Goal: Transaction & Acquisition: Purchase product/service

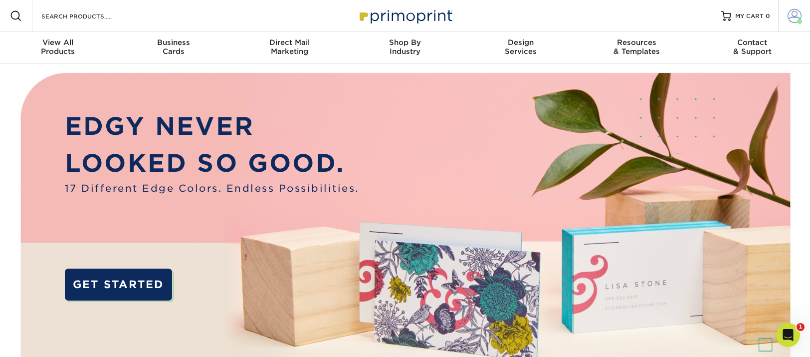
click at [792, 15] on span at bounding box center [795, 16] width 14 height 14
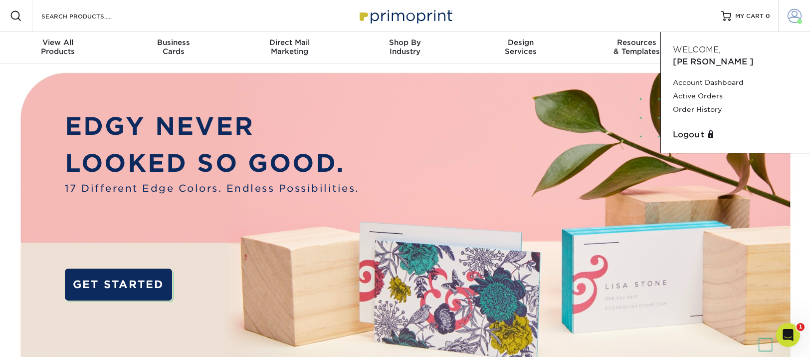
click at [792, 15] on span at bounding box center [795, 16] width 14 height 14
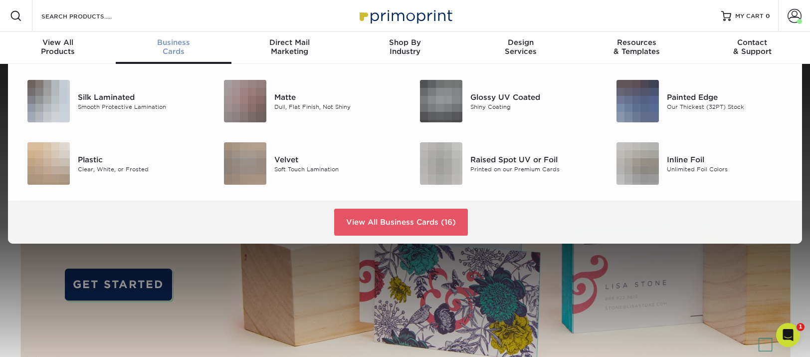
click at [179, 46] on span "Business" at bounding box center [174, 42] width 116 height 9
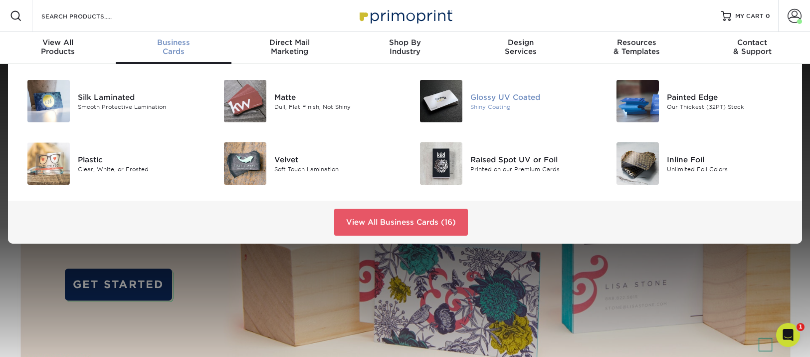
click at [441, 100] on img at bounding box center [441, 101] width 42 height 42
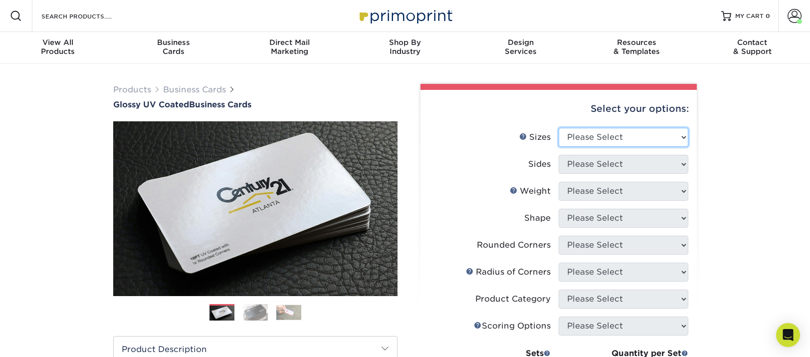
click at [647, 132] on select "Please Select 1.5" x 3.5" - Mini 1.75" x 3.5" - Mini 2" x 2" - Square 2" x 3" -…" at bounding box center [624, 137] width 130 height 19
select select "2.00x3.50"
click at [559, 128] on select "Please Select 1.5" x 3.5" - Mini 1.75" x 3.5" - Mini 2" x 2" - Square 2" x 3" -…" at bounding box center [624, 137] width 130 height 19
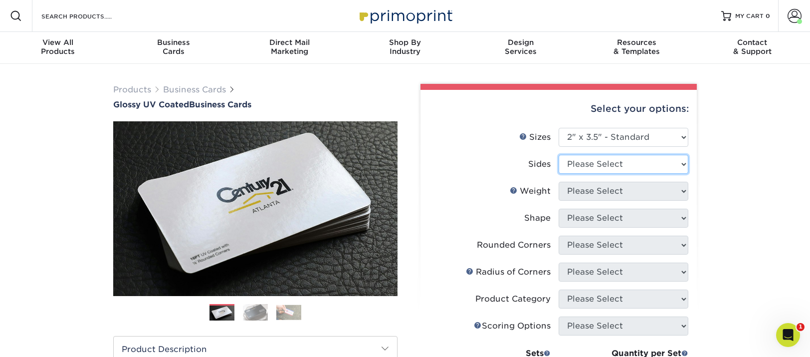
click at [680, 161] on select "Please Select Print Both Sides Print Front Only" at bounding box center [624, 164] width 130 height 19
select select "13abbda7-1d64-4f25-8bb2-c179b224825d"
click at [559, 155] on select "Please Select Print Both Sides Print Front Only" at bounding box center [624, 164] width 130 height 19
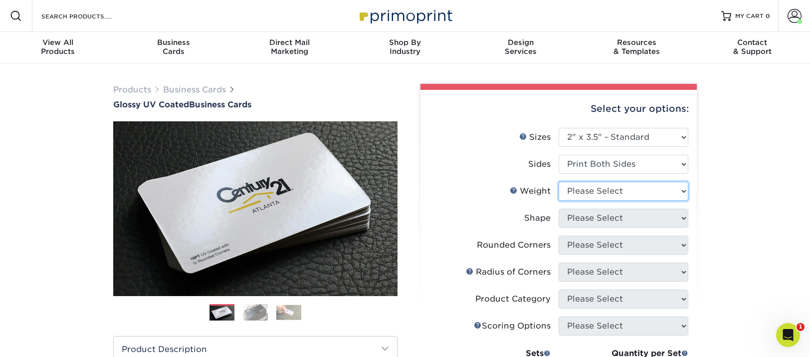
click at [683, 190] on select "Please Select 16PT 14PT" at bounding box center [624, 191] width 130 height 19
select select "16PT"
click at [559, 182] on select "Please Select 16PT 14PT" at bounding box center [624, 191] width 130 height 19
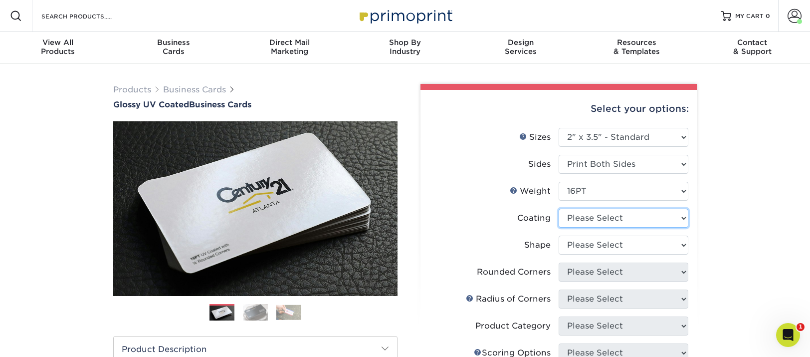
click at [682, 217] on select at bounding box center [624, 218] width 130 height 19
select select "1e8116af-acfc-44b1-83dc-8181aa338834"
click at [559, 209] on select at bounding box center [624, 218] width 130 height 19
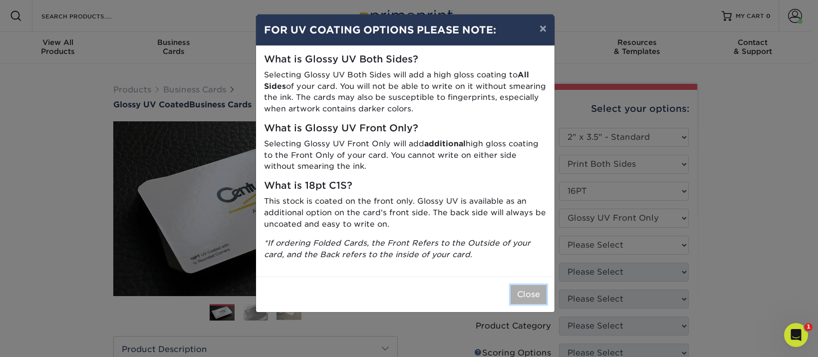
drag, startPoint x: 532, startPoint y: 294, endPoint x: 587, endPoint y: 269, distance: 60.3
click at [532, 294] on button "Close" at bounding box center [528, 294] width 36 height 19
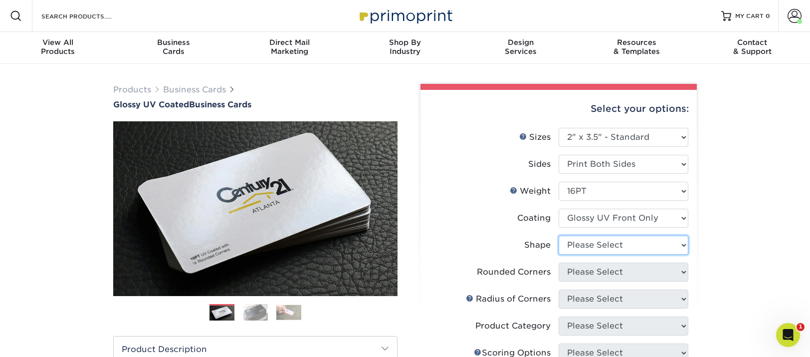
click at [684, 244] on select "Please Select Standard" at bounding box center [624, 244] width 130 height 19
select select "standard"
click at [559, 235] on select "Please Select Standard" at bounding box center [624, 244] width 130 height 19
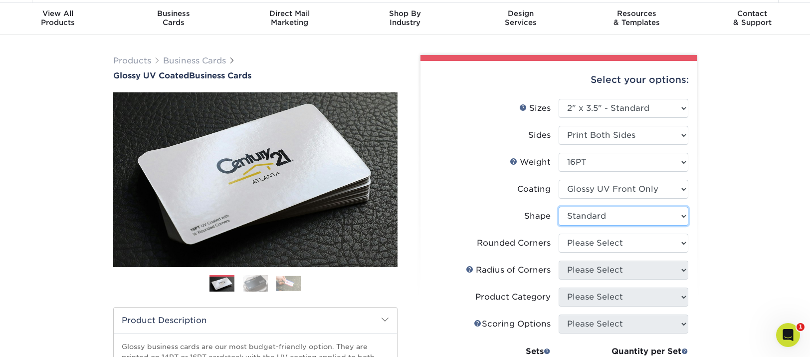
scroll to position [79, 0]
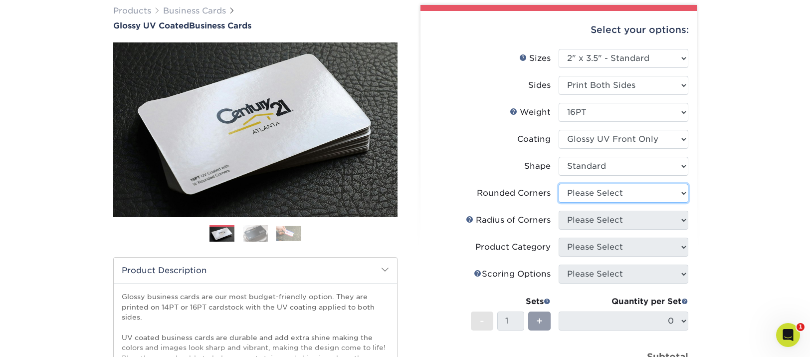
click at [684, 191] on select "Please Select Yes - Round 2 Corners Yes - Round 4 Corners No" at bounding box center [624, 193] width 130 height 19
select select "0"
click at [559, 184] on select "Please Select Yes - Round 2 Corners Yes - Round 4 Corners No" at bounding box center [624, 193] width 130 height 19
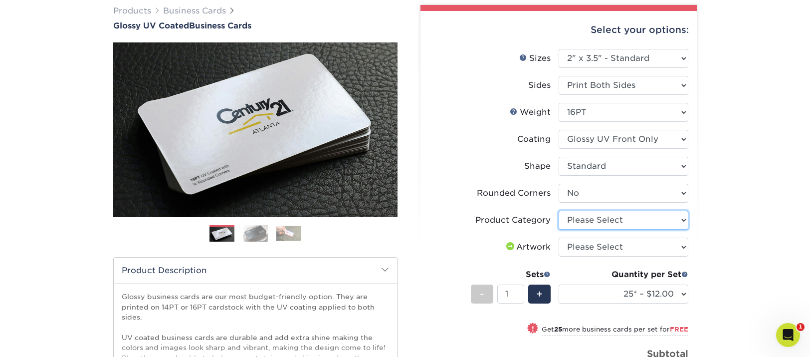
click at [678, 217] on select "Please Select Business Cards" at bounding box center [624, 220] width 130 height 19
select select "3b5148f1-0588-4f88-a218-97bcfdce65c1"
click at [559, 211] on select "Please Select Business Cards" at bounding box center [624, 220] width 130 height 19
click at [664, 242] on select "Please Select I will upload files I need a design - $100" at bounding box center [624, 246] width 130 height 19
select select "upload"
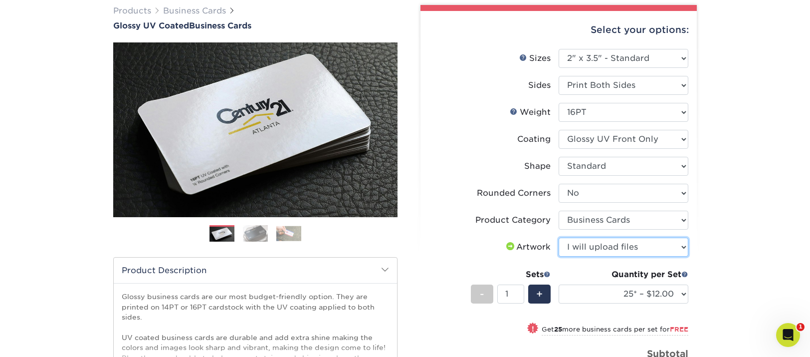
click at [559, 237] on select "Please Select I will upload files I need a design - $100" at bounding box center [624, 246] width 130 height 19
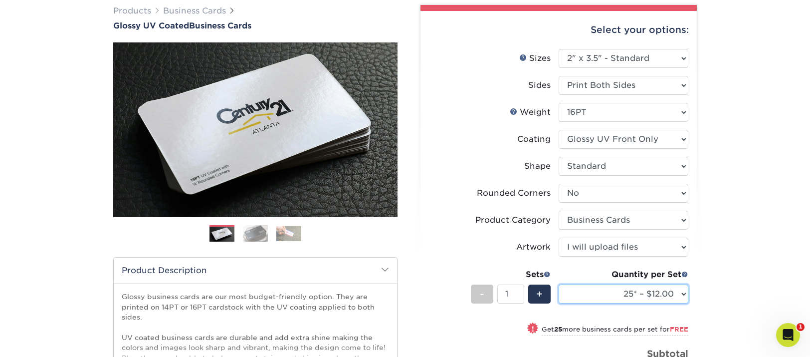
click at [615, 295] on select "25* – $12.00 50* – $12.00 100* – $12.00 250* – $21.00 500 – $42.00 1000 – $53.0…" at bounding box center [624, 293] width 130 height 19
select select "100* – $12.00"
click at [559, 284] on select "25* – $12.00 50* – $12.00 100* – $12.00 250* – $21.00 500 – $42.00 1000 – $53.0…" at bounding box center [624, 293] width 130 height 19
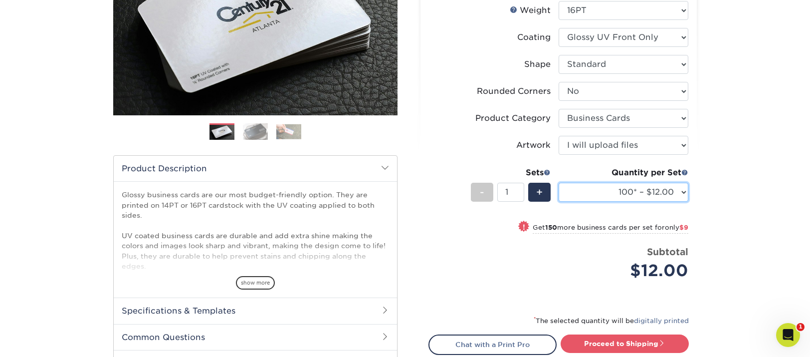
scroll to position [191, 0]
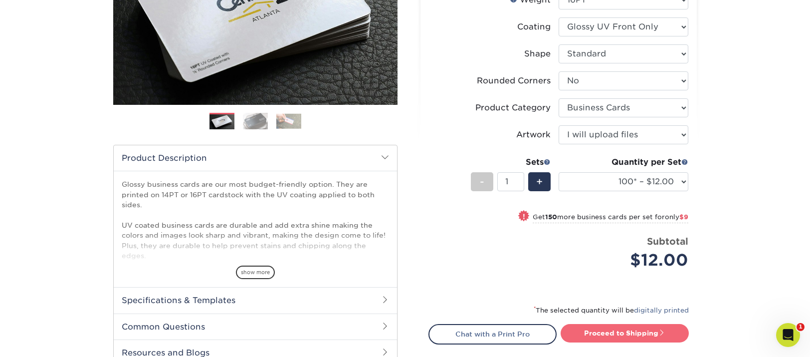
click at [629, 331] on link "Proceed to Shipping" at bounding box center [625, 333] width 128 height 18
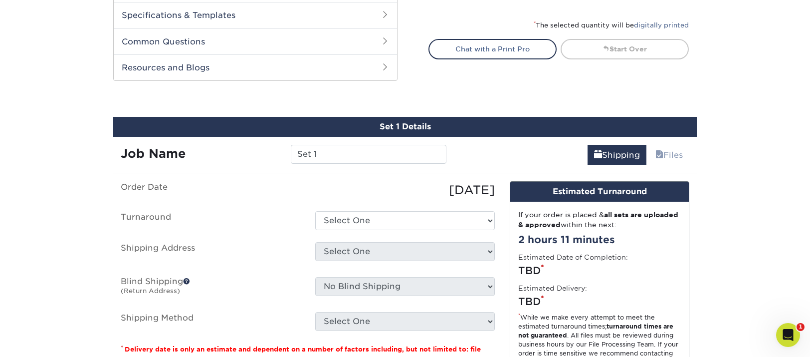
scroll to position [542, 0]
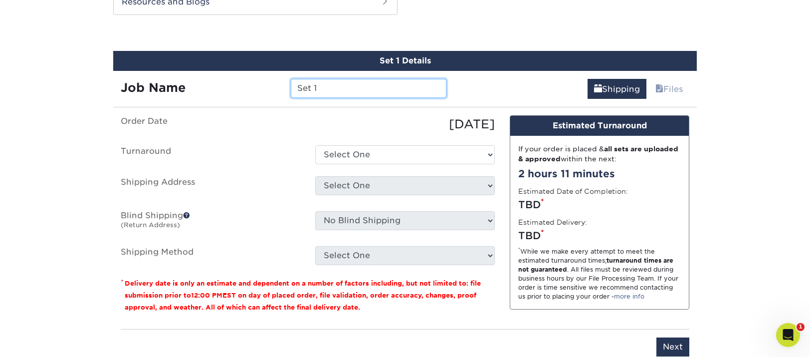
drag, startPoint x: 339, startPoint y: 85, endPoint x: 261, endPoint y: 81, distance: 77.9
click at [261, 81] on div "Job Name Set 1" at bounding box center [283, 88] width 341 height 19
type input "Business Cards - Barbara Schrodi Regular style"
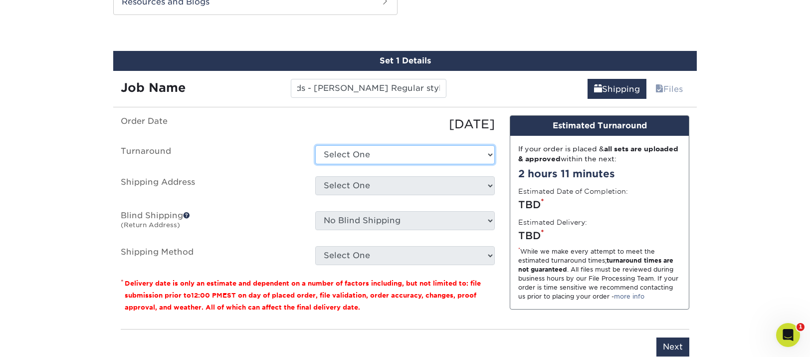
click at [487, 150] on select "Select One 2-4 Business Days 2 Day Next Business Day" at bounding box center [405, 154] width 180 height 19
select select "be9569f8-d32a-4478-88e3-2e190ff951ad"
click at [315, 145] on select "Select One 2-4 Business Days 2 Day Next Business Day" at bounding box center [405, 154] width 180 height 19
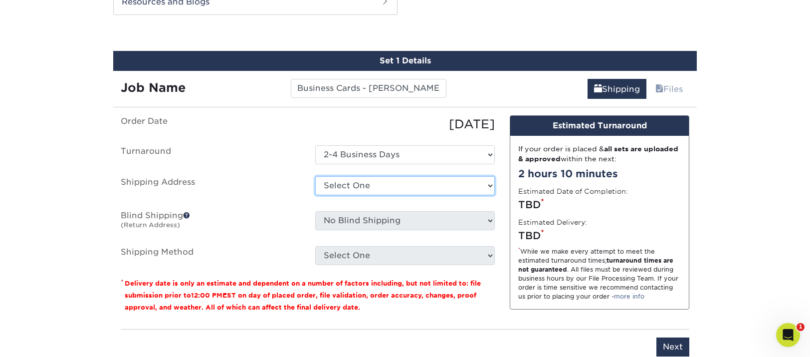
click at [484, 186] on select "Select One Andrea Brown Home Address 2020 Air Cargo Hotel - Nashville Amanda Du…" at bounding box center [405, 185] width 180 height 19
select select "94546"
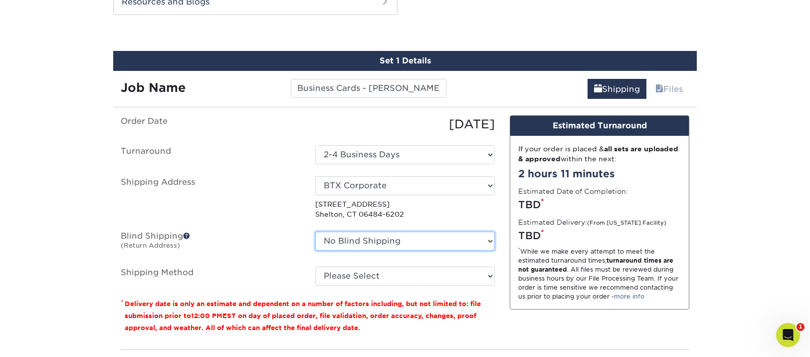
click at [475, 239] on select "No Blind Shipping Andrea Brown Home Address 2020 Air Cargo Hotel - Nashville Am…" at bounding box center [405, 240] width 180 height 19
click at [315, 231] on select "No Blind Shipping Andrea Brown Home Address 2020 Air Cargo Hotel - Nashville Am…" at bounding box center [405, 240] width 180 height 19
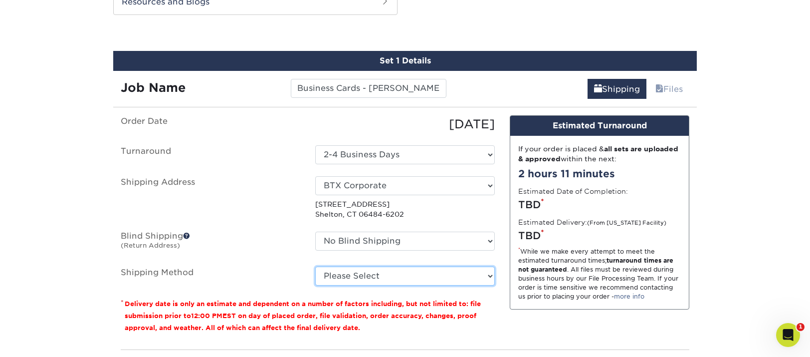
click at [468, 276] on select "Please Select Ground Shipping (+$7.84) 3 Day Shipping Service (+$15.33) 2 Day A…" at bounding box center [405, 275] width 180 height 19
select select "03"
click at [315, 266] on select "Please Select Ground Shipping (+$7.84) 3 Day Shipping Service (+$15.33) 2 Day A…" at bounding box center [405, 275] width 180 height 19
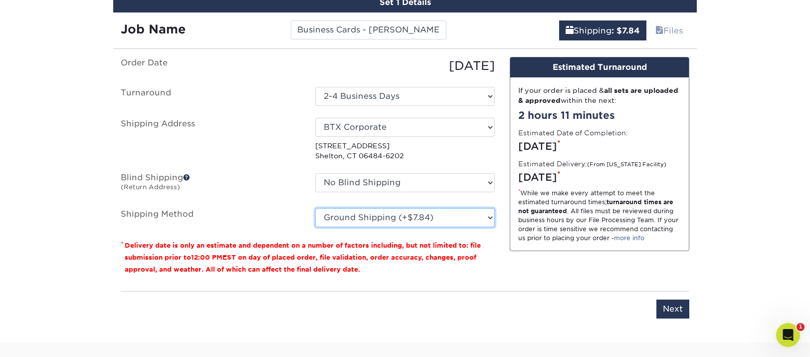
scroll to position [601, 0]
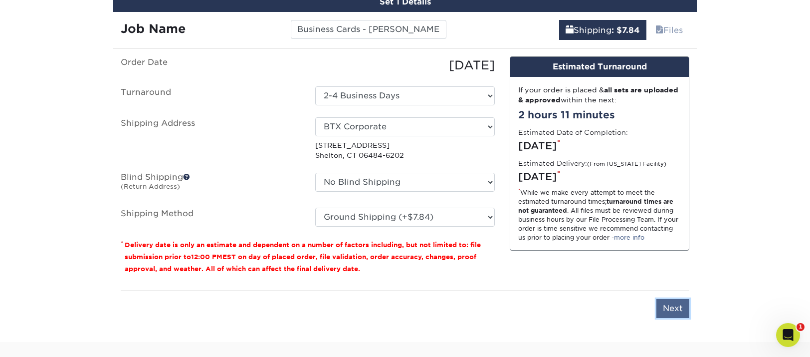
click at [667, 308] on input "Next" at bounding box center [673, 308] width 33 height 19
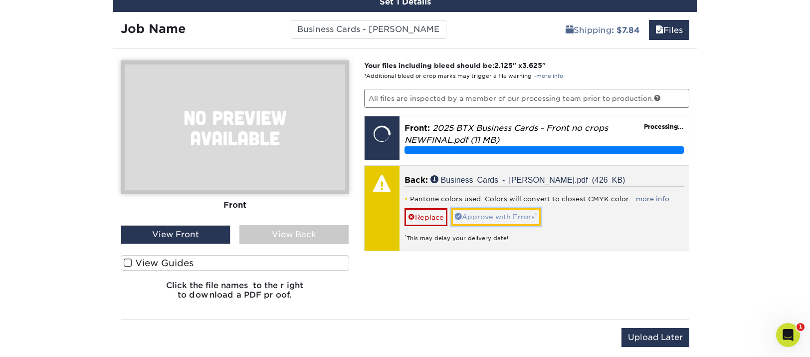
click at [489, 216] on link "Approve with Errors *" at bounding box center [495, 216] width 89 height 17
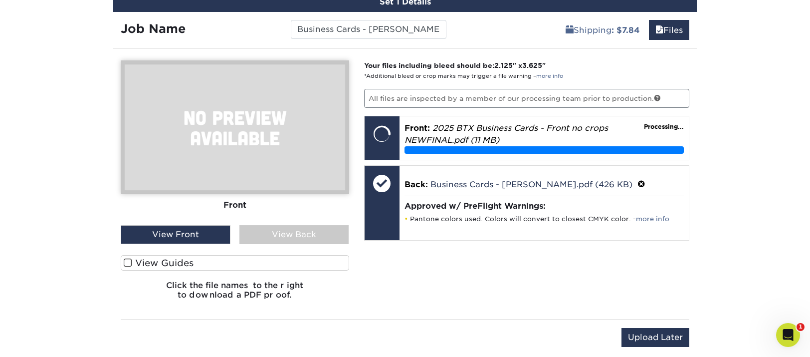
click at [303, 235] on div "View Back" at bounding box center [294, 234] width 110 height 19
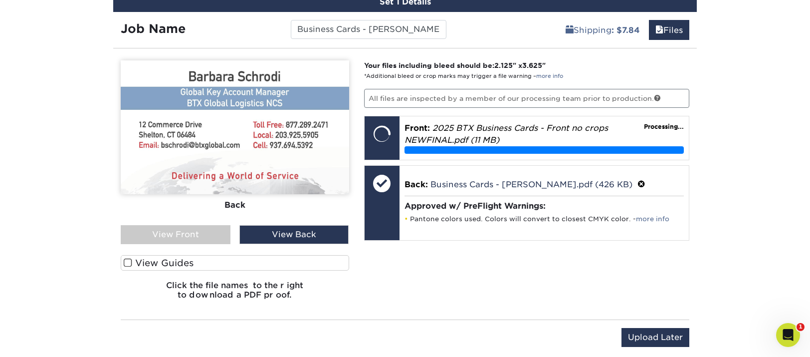
click at [293, 233] on div "View Back" at bounding box center [294, 234] width 110 height 19
click at [374, 282] on div "Your files including bleed should be: 2.125 " x 3.625 " *Additional bleed or cr…" at bounding box center [527, 183] width 341 height 247
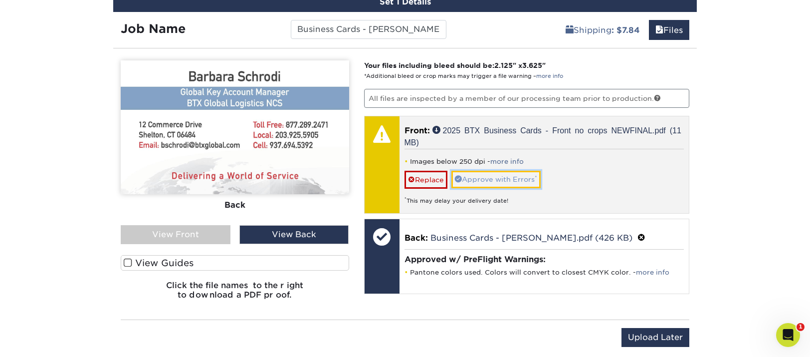
click at [486, 176] on link "Approve with Errors *" at bounding box center [495, 179] width 89 height 17
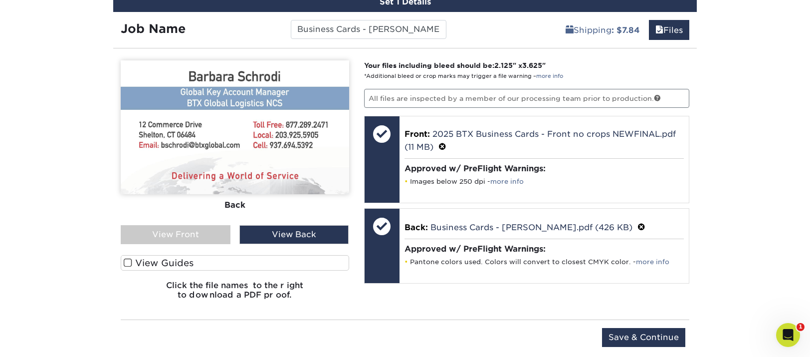
click at [298, 233] on div "View Back" at bounding box center [294, 234] width 110 height 19
click at [211, 236] on div "View Front" at bounding box center [176, 234] width 110 height 19
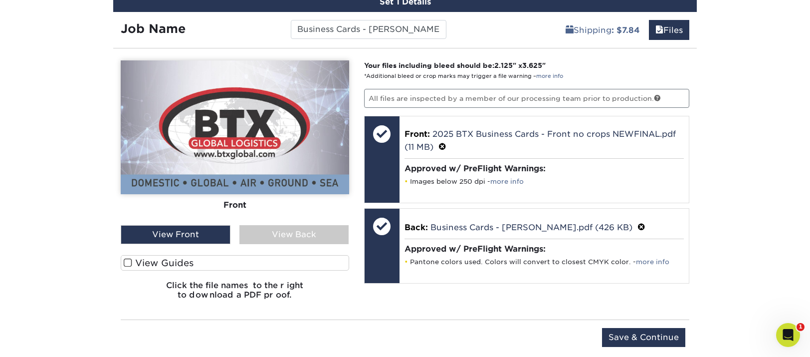
click at [298, 235] on div "View Back" at bounding box center [294, 234] width 110 height 19
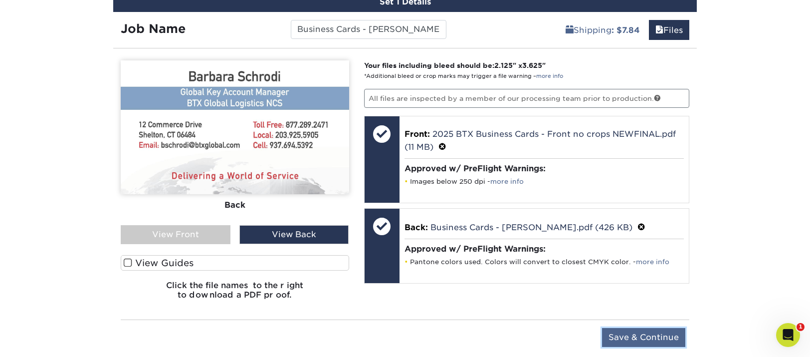
click at [640, 335] on input "Save & Continue" at bounding box center [643, 337] width 83 height 19
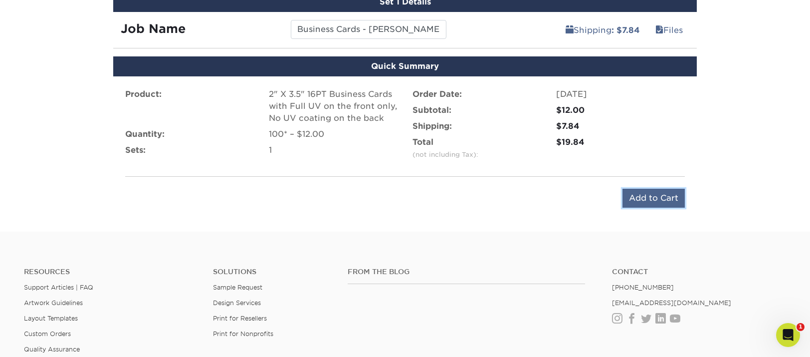
click at [663, 196] on input "Add to Cart" at bounding box center [654, 198] width 62 height 19
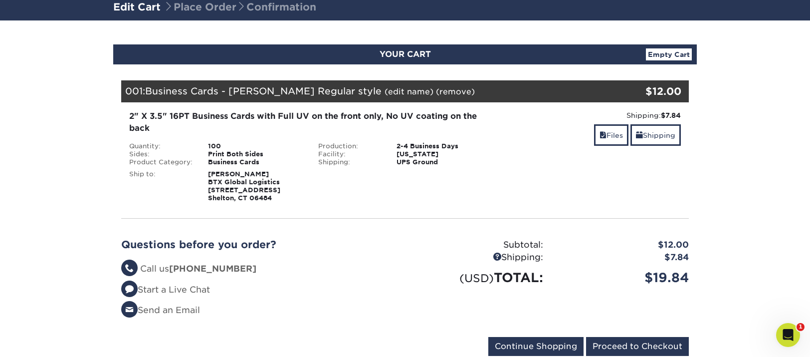
scroll to position [71, 0]
click at [658, 131] on link "Shipping" at bounding box center [656, 134] width 50 height 21
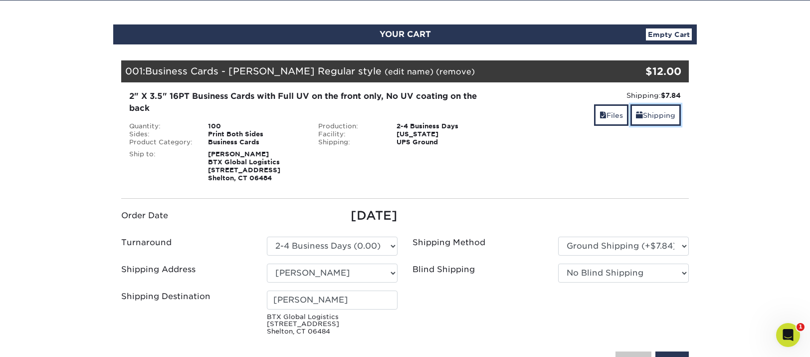
scroll to position [136, 0]
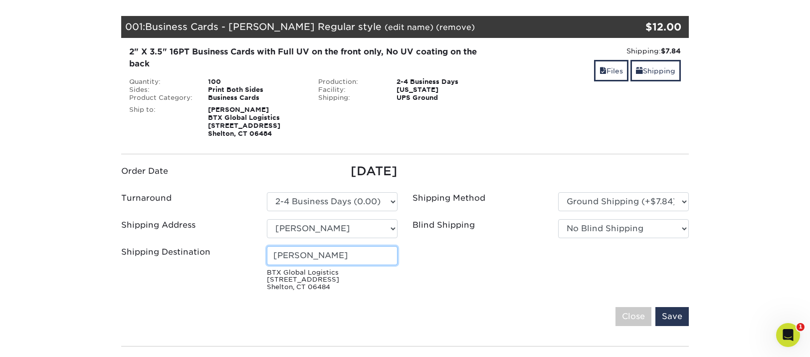
drag, startPoint x: 366, startPoint y: 254, endPoint x: 267, endPoint y: 249, distance: 99.4
click at [267, 249] on input "Ariane K Rasmussen" at bounding box center [332, 255] width 131 height 19
type input "Michael Bacarella"
click at [679, 315] on input "Save" at bounding box center [672, 316] width 33 height 19
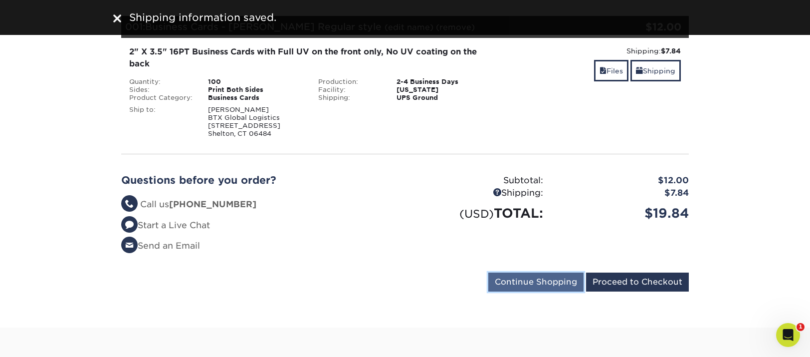
click at [539, 280] on input "Continue Shopping" at bounding box center [535, 281] width 95 height 19
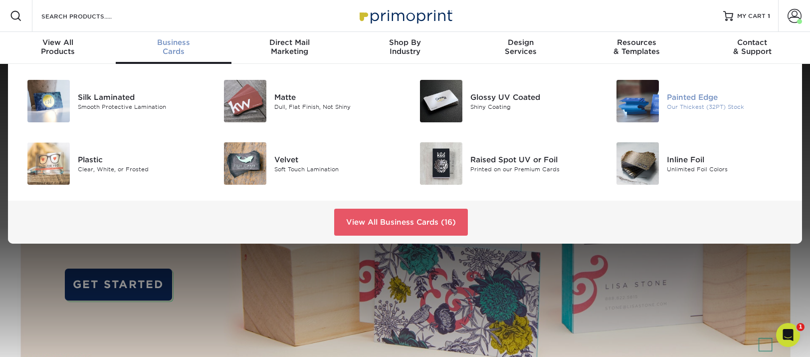
click at [630, 101] on img at bounding box center [638, 101] width 42 height 42
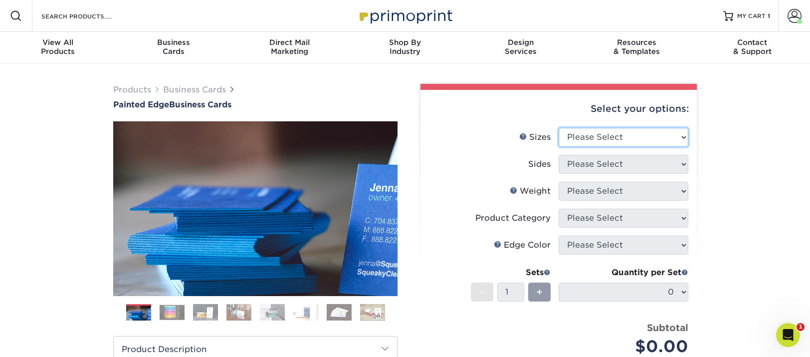
click at [680, 139] on select "Please Select 2" x 3.5" - Standard 2.125" x 3.375" - European 2.5" x 2.5" - Squ…" at bounding box center [624, 137] width 130 height 19
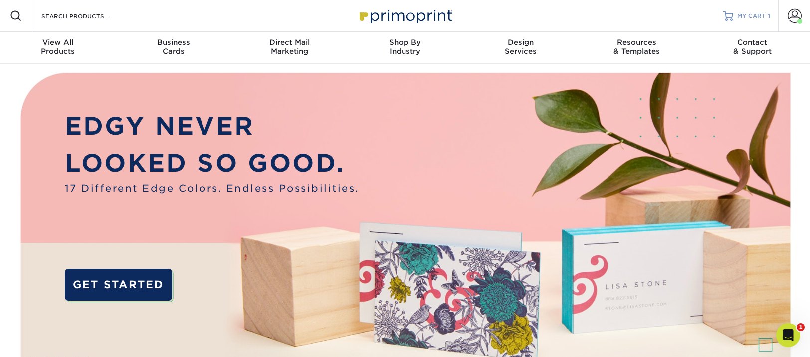
click at [755, 14] on span "MY CART" at bounding box center [751, 16] width 28 height 8
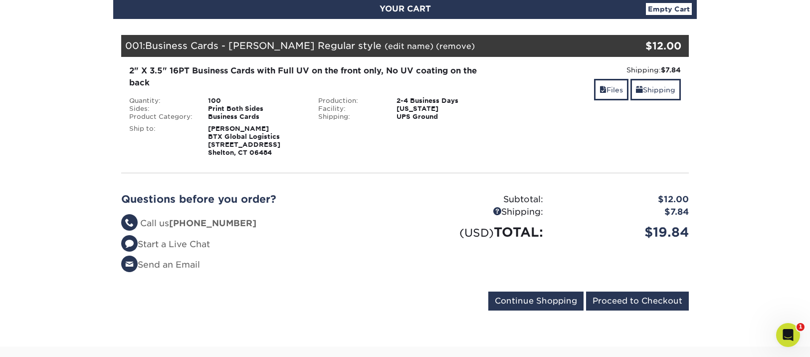
scroll to position [236, 0]
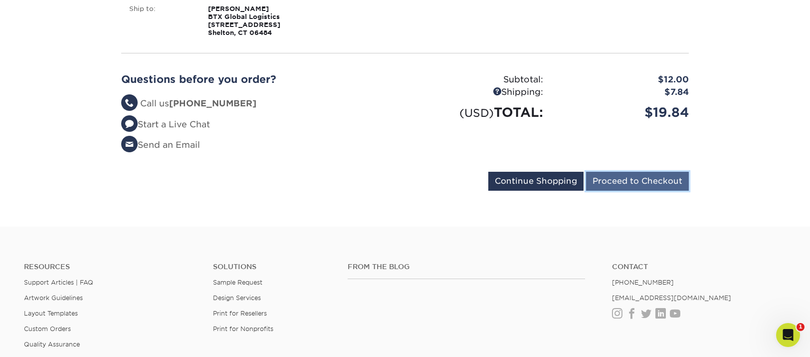
click at [623, 179] on input "Proceed to Checkout" at bounding box center [637, 181] width 103 height 19
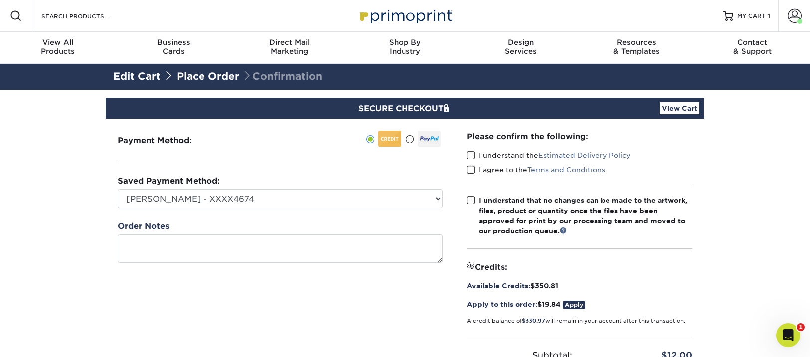
click at [473, 155] on span at bounding box center [471, 155] width 8 height 9
click at [0, 0] on input "I understand the Estimated Delivery Policy" at bounding box center [0, 0] width 0 height 0
click at [470, 168] on span at bounding box center [471, 169] width 8 height 9
click at [0, 0] on input "I agree to the Terms and Conditions" at bounding box center [0, 0] width 0 height 0
click at [471, 199] on span at bounding box center [471, 200] width 8 height 9
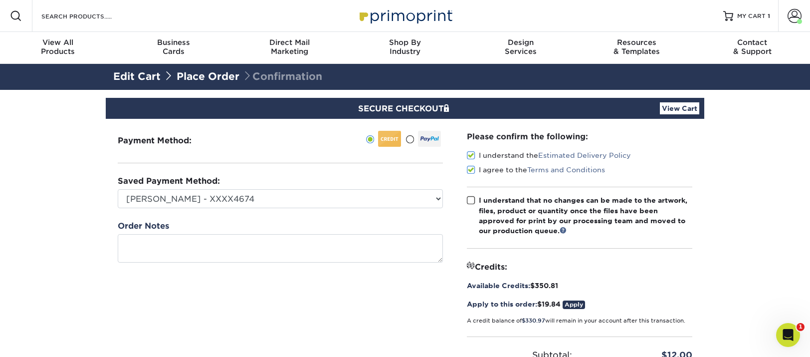
click at [0, 0] on input "I understand that no changes can be made to the artwork, files, product or quan…" at bounding box center [0, 0] width 0 height 0
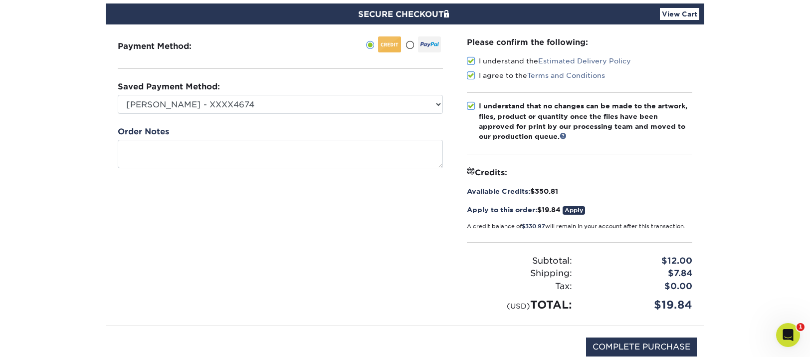
scroll to position [191, 0]
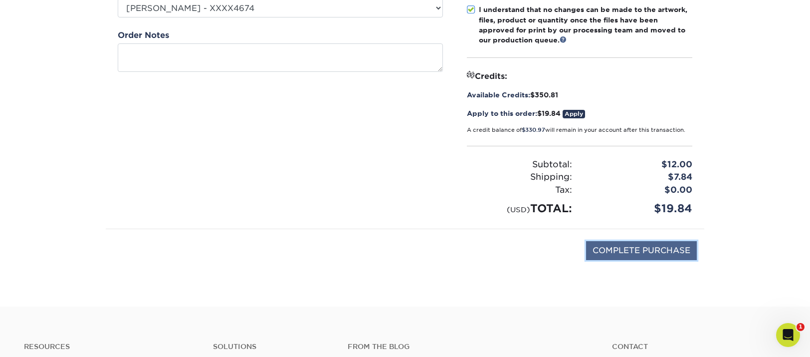
click at [633, 249] on input "COMPLETE PURCHASE" at bounding box center [641, 250] width 111 height 19
type input "PROCESSING, PLEASE WAIT..."
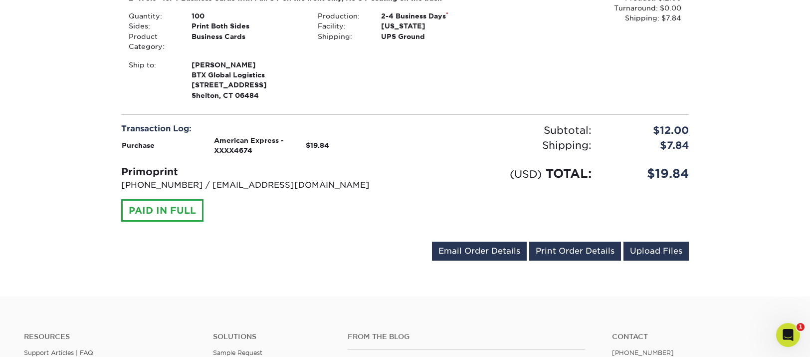
scroll to position [351, 0]
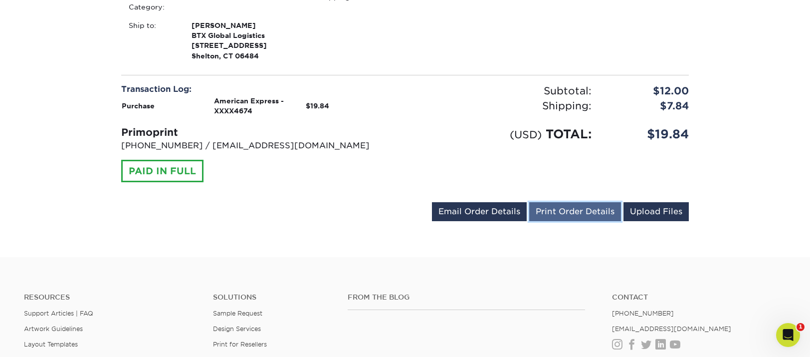
click at [566, 210] on link "Print Order Details" at bounding box center [575, 211] width 92 height 19
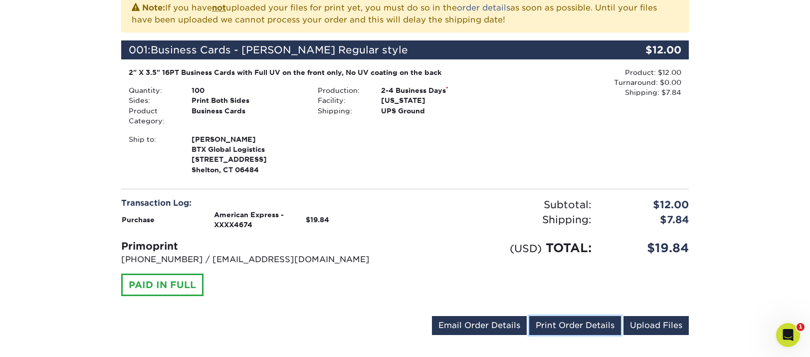
scroll to position [212, 0]
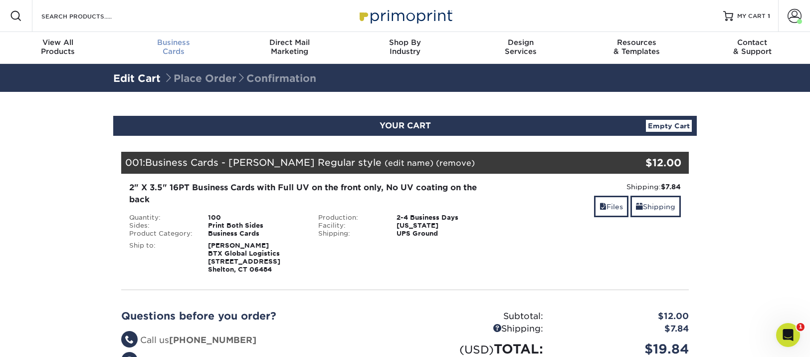
click at [180, 41] on span "Business" at bounding box center [174, 42] width 116 height 9
click at [177, 43] on span "Business" at bounding box center [174, 42] width 116 height 9
click at [173, 42] on span "Business" at bounding box center [174, 42] width 116 height 9
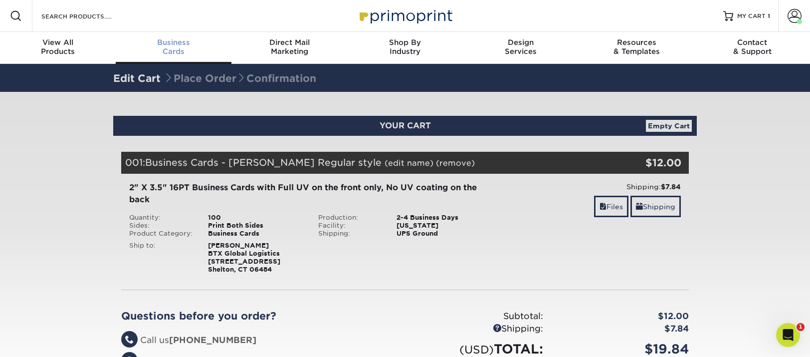
click at [177, 51] on div "Business Cards" at bounding box center [174, 47] width 116 height 18
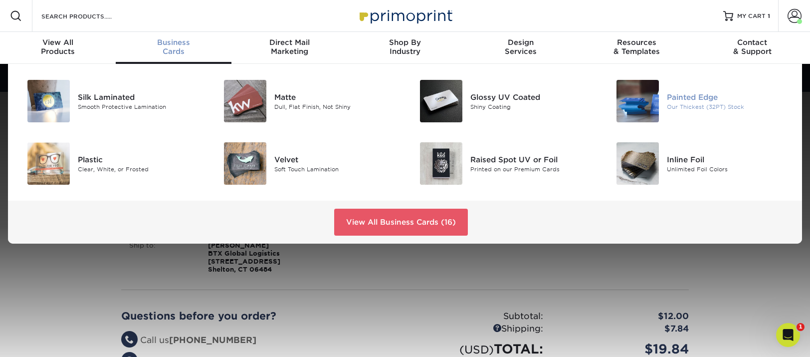
click at [657, 106] on img at bounding box center [638, 101] width 42 height 42
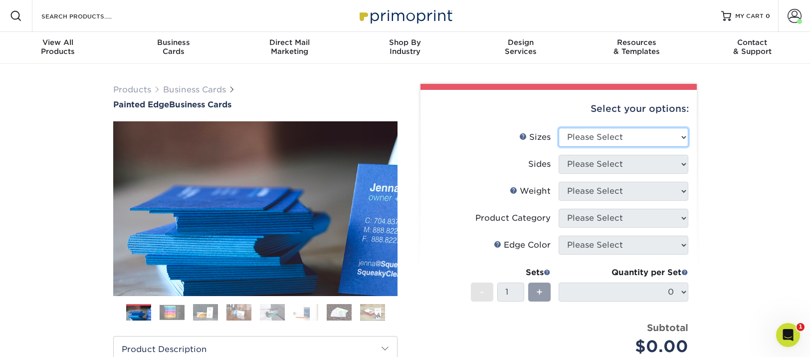
click at [684, 136] on select "Please Select 2" x 3.5" - Standard 2.125" x 3.375" - European 2.5" x 2.5" - Squ…" at bounding box center [624, 137] width 130 height 19
select select "2.00x3.50"
click at [559, 128] on select "Please Select 2" x 3.5" - Standard 2.125" x 3.375" - European 2.5" x 2.5" - Squ…" at bounding box center [624, 137] width 130 height 19
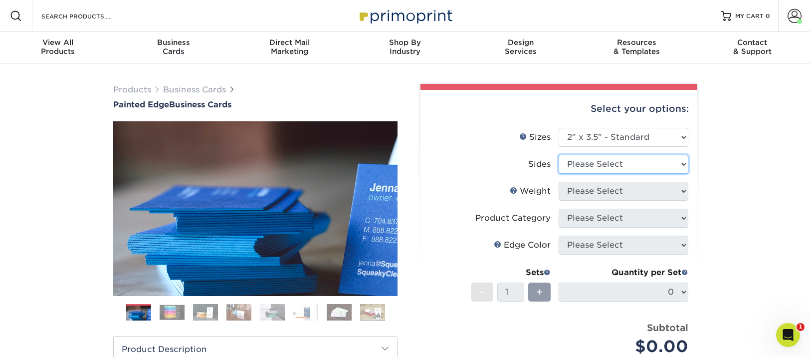
click at [685, 165] on select "Please Select Print Both Sides Print Front Only" at bounding box center [624, 164] width 130 height 19
select select "13abbda7-1d64-4f25-8bb2-c179b224825d"
click at [559, 155] on select "Please Select Print Both Sides Print Front Only" at bounding box center [624, 164] width 130 height 19
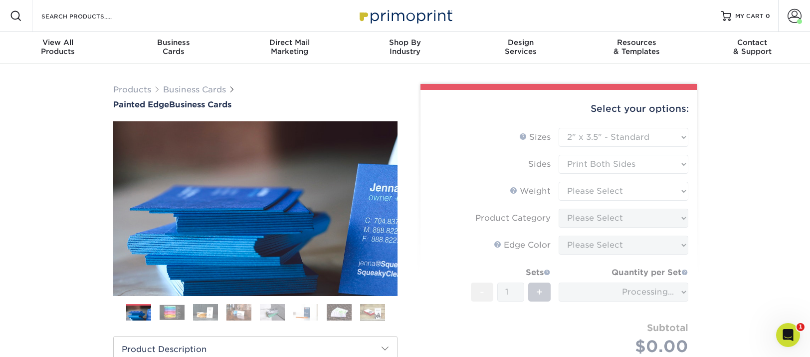
click at [683, 190] on form "Sizes Help Sizes Please Select 2" x 3.5" - Standard 2.125" x 3.375" - European …" at bounding box center [559, 253] width 260 height 251
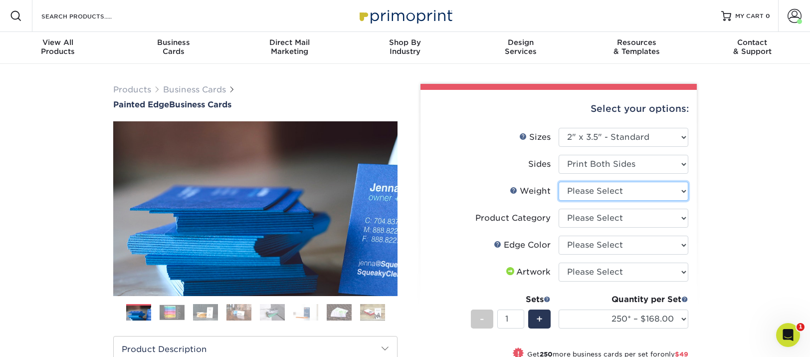
click at [683, 190] on select "Please Select 32PTUC" at bounding box center [624, 191] width 130 height 19
select select "32PTUC"
click at [559, 182] on select "Please Select 32PTUC" at bounding box center [624, 191] width 130 height 19
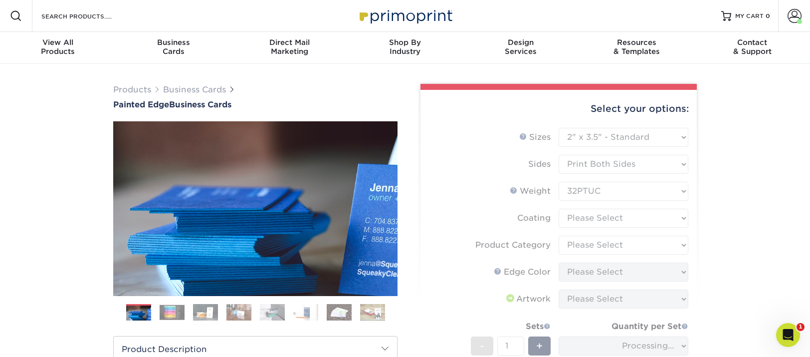
click at [678, 217] on form "Sizes Help Sizes Please Select 2" x 3.5" - Standard 2.125" x 3.375" - European …" at bounding box center [559, 280] width 260 height 305
click at [683, 217] on form "Sizes Help Sizes Please Select 2" x 3.5" - Standard 2.125" x 3.375" - European …" at bounding box center [559, 280] width 260 height 305
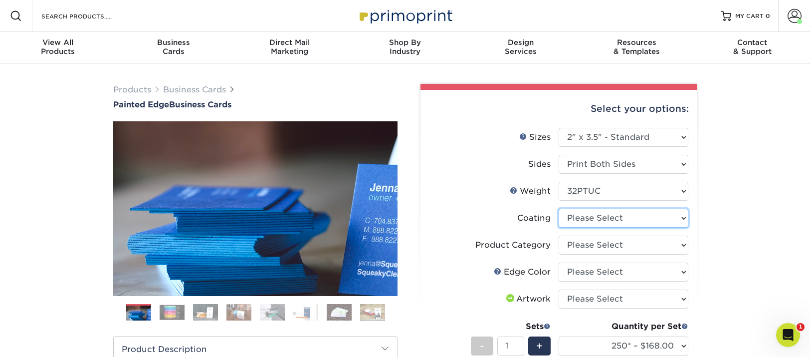
click at [683, 217] on select at bounding box center [624, 218] width 130 height 19
select select "3e7618de-abca-4bda-9f97-8b9129e913d8"
click at [559, 209] on select at bounding box center [624, 218] width 130 height 19
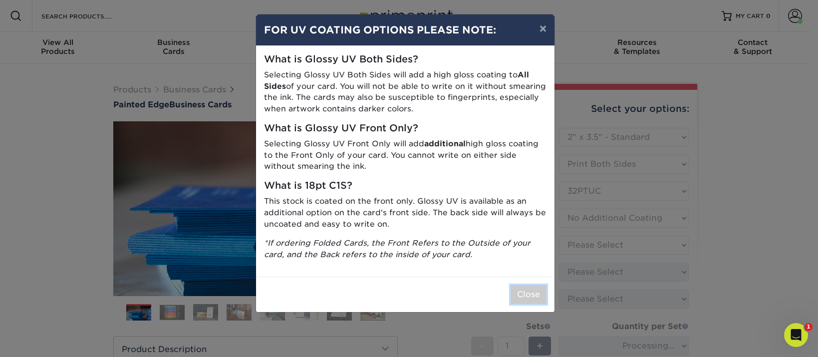
drag, startPoint x: 525, startPoint y: 290, endPoint x: 545, endPoint y: 273, distance: 26.6
click at [525, 290] on button "Close" at bounding box center [528, 294] width 36 height 19
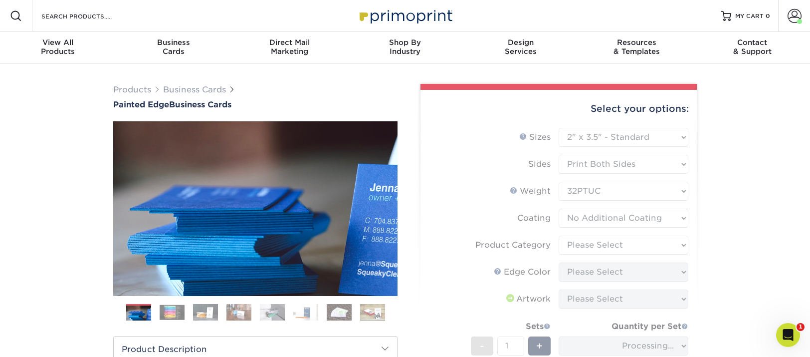
click at [674, 242] on form "Sizes Help Sizes Please Select 2" x 3.5" - Standard 2.125" x 3.375" - European …" at bounding box center [559, 280] width 260 height 305
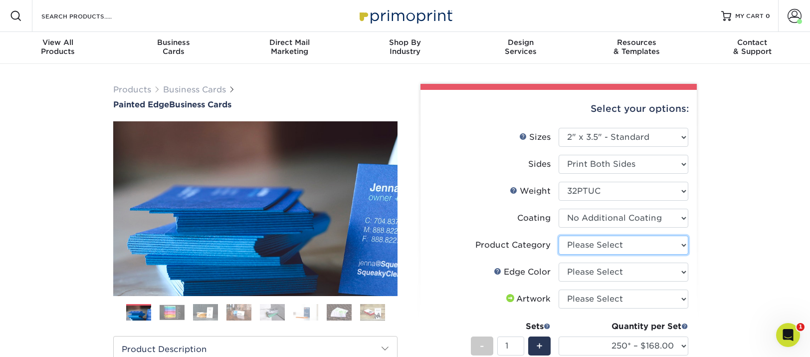
click at [676, 245] on select "Please Select Business Cards" at bounding box center [624, 244] width 130 height 19
select select "3b5148f1-0588-4f88-a218-97bcfdce65c1"
click at [559, 235] on select "Please Select Business Cards" at bounding box center [624, 244] width 130 height 19
click at [658, 269] on select "Please Select Charcoal Black Brown Blue Pearlescent Blue Pearlescent Gold Pearl…" at bounding box center [624, 271] width 130 height 19
select select "1ae850e6-61c5-45b7-a71d-f488378c5a25"
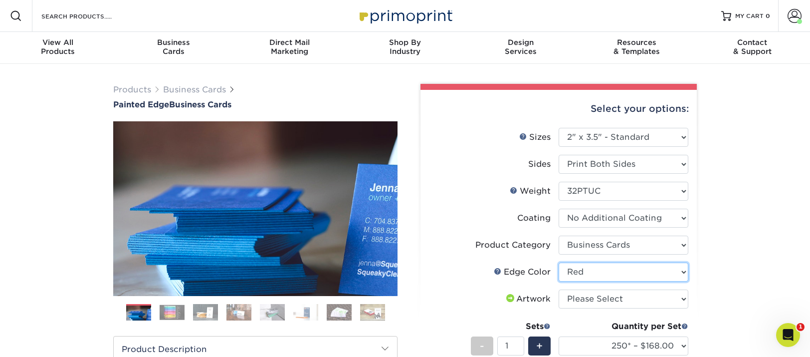
click at [559, 262] on select "Please Select Charcoal Black Brown Blue Pearlescent Blue Pearlescent Gold Pearl…" at bounding box center [624, 271] width 130 height 19
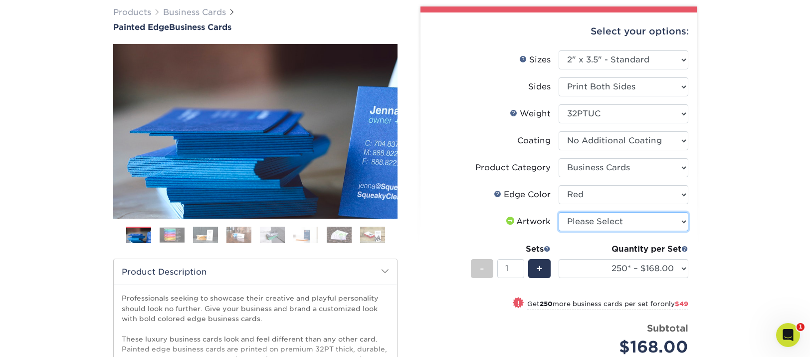
click at [684, 220] on select "Please Select I will upload files I need a design - $100" at bounding box center [624, 221] width 130 height 19
select select "upload"
click at [559, 212] on select "Please Select I will upload files I need a design - $100" at bounding box center [624, 221] width 130 height 19
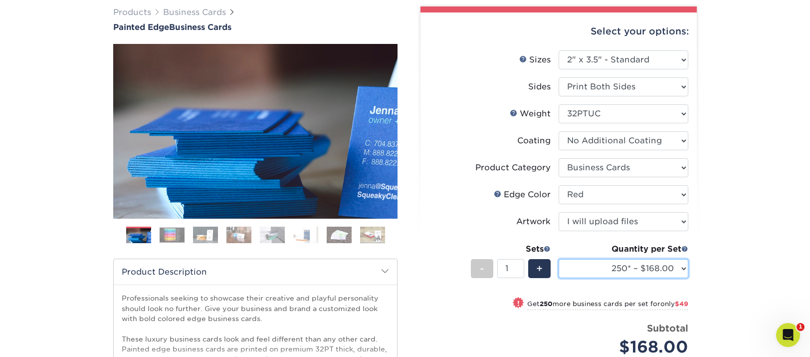
click at [684, 266] on select "250* – $168.00 500* – $217.00 1000* – $339.00" at bounding box center [624, 268] width 130 height 19
select select "500* – $217.00"
click at [559, 259] on select "250* – $168.00 500* – $217.00 1000* – $339.00" at bounding box center [624, 268] width 130 height 19
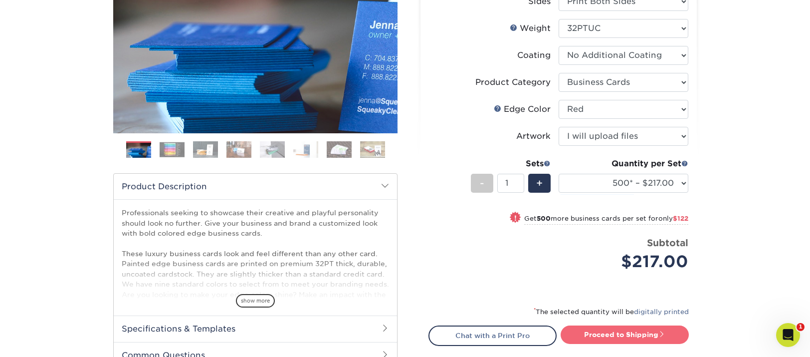
click at [626, 334] on link "Proceed to Shipping" at bounding box center [625, 334] width 128 height 18
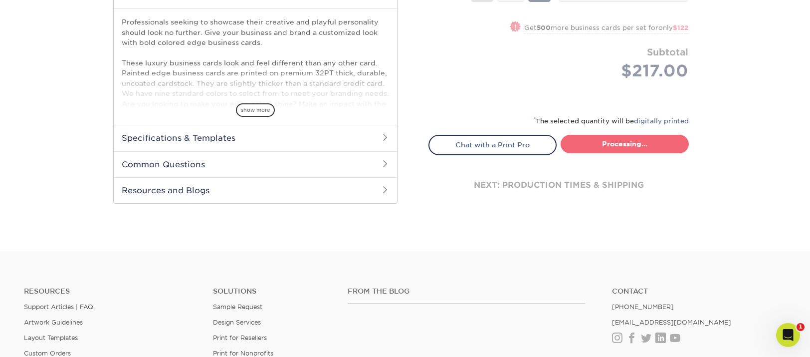
select select "31d45b01-d4a6-4b39-b84d-4391606115ca"
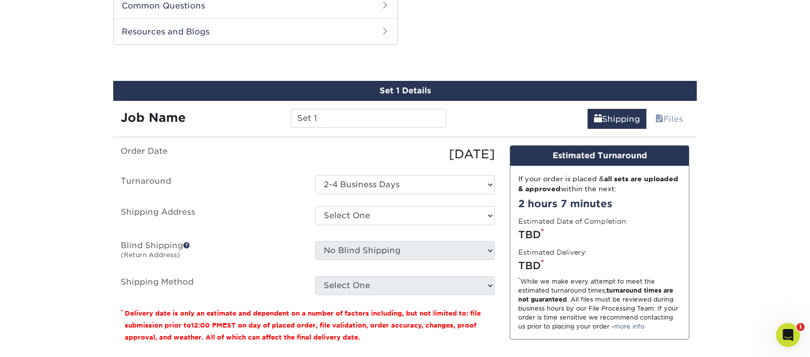
scroll to position [515, 0]
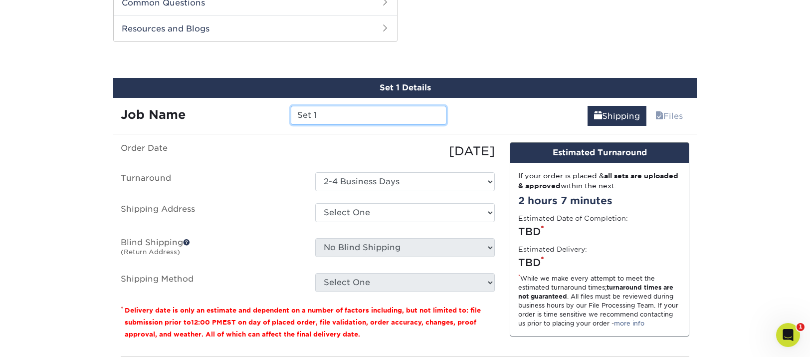
click at [325, 110] on input "Set 1" at bounding box center [368, 115] width 155 height 19
drag, startPoint x: 326, startPoint y: 113, endPoint x: 246, endPoint y: 113, distance: 79.8
click at [246, 113] on div "Job Name Set 1" at bounding box center [283, 115] width 341 height 19
type input "Bus Cards - [PERSON_NAME] - painted edge"
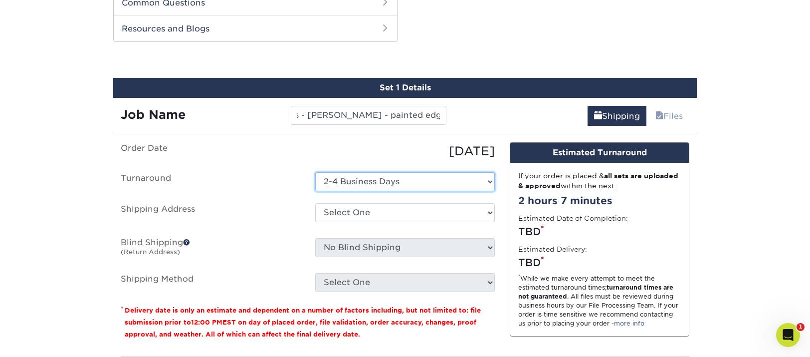
click at [470, 179] on select "Select One 2-4 Business Days" at bounding box center [405, 181] width 180 height 19
click at [315, 172] on select "Select One 2-4 Business Days" at bounding box center [405, 181] width 180 height 19
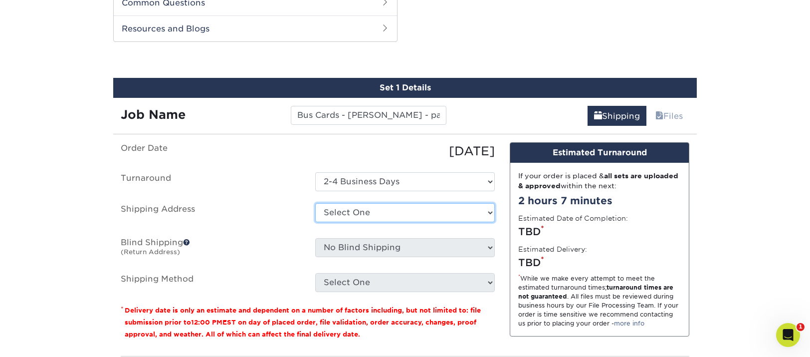
click at [485, 212] on select "Select One Andrea Brown Home Address 2020 Air Cargo Hotel - Nashville Amanda Du…" at bounding box center [405, 212] width 180 height 19
select select "94546"
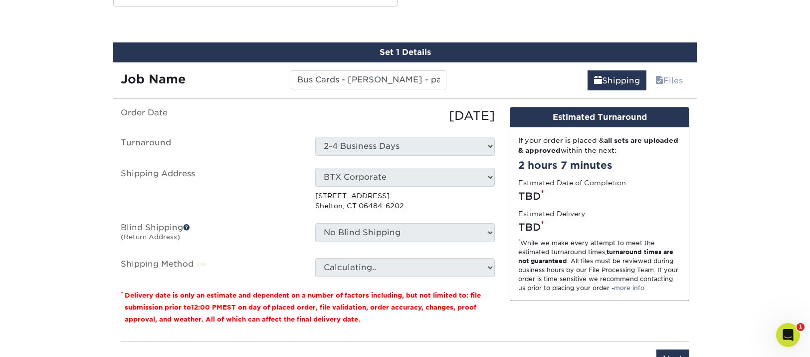
scroll to position [599, 0]
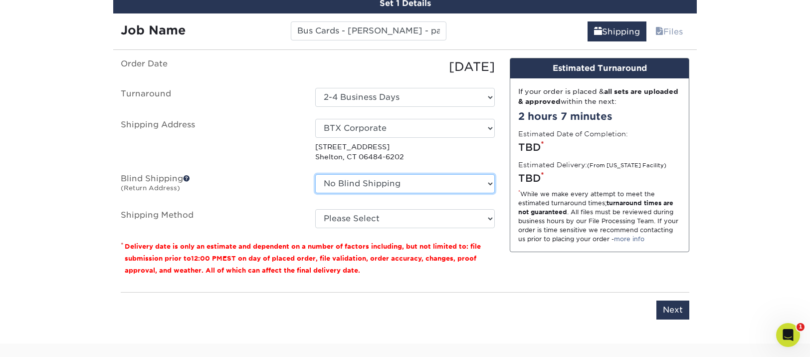
click at [455, 184] on select "No Blind Shipping Andrea Brown Home Address 2020 Air Cargo Hotel - Nashville Am…" at bounding box center [405, 183] width 180 height 19
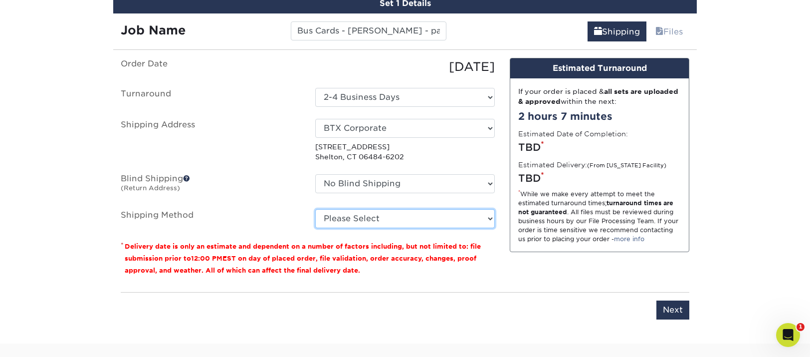
click at [464, 218] on select "Please Select Ground Shipping (+$8.96) 3 Day Shipping Service (+$17.93) 2 Day A…" at bounding box center [405, 218] width 180 height 19
select select "03"
click at [315, 209] on select "Please Select Ground Shipping (+$8.96) 3 Day Shipping Service (+$17.93) 2 Day A…" at bounding box center [405, 218] width 180 height 19
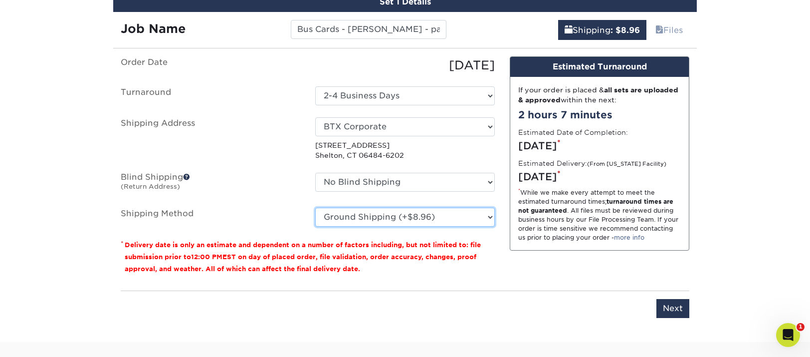
scroll to position [601, 0]
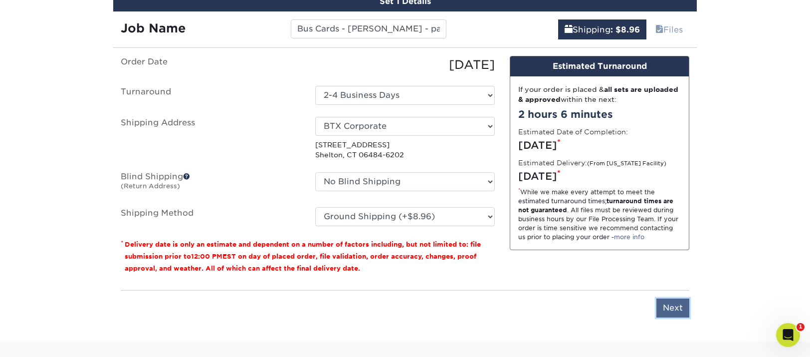
click at [676, 306] on input "Next" at bounding box center [673, 307] width 33 height 19
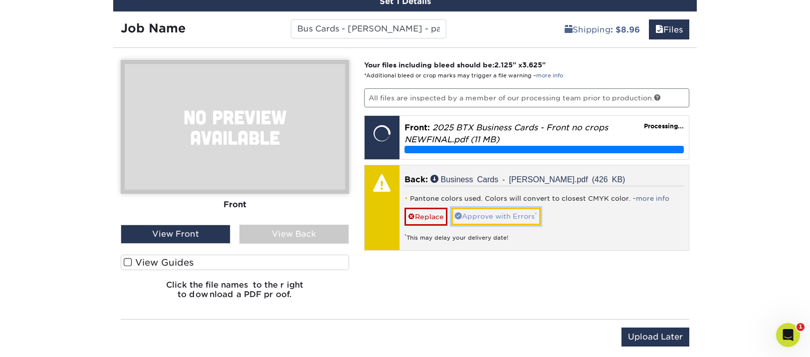
click at [508, 218] on link "Approve with Errors *" at bounding box center [495, 216] width 89 height 17
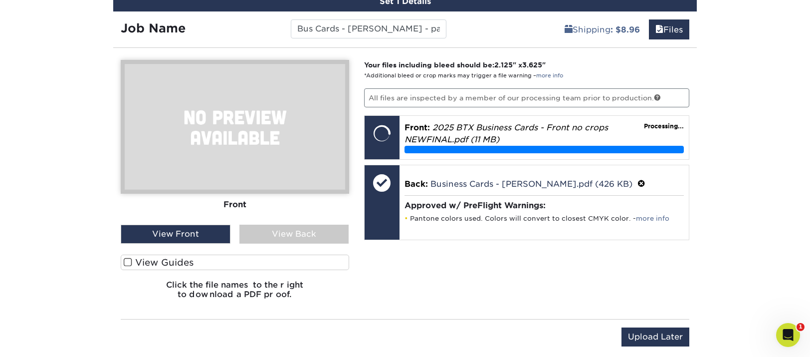
click at [297, 235] on div "View Back" at bounding box center [294, 234] width 110 height 19
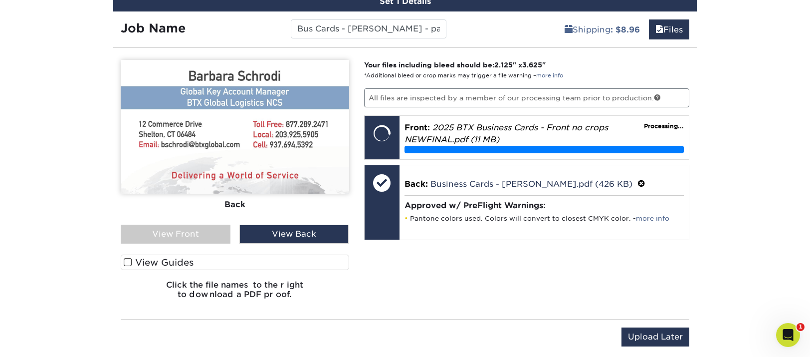
click at [289, 229] on div "View Back" at bounding box center [294, 234] width 110 height 19
click at [204, 233] on div "View Front" at bounding box center [176, 234] width 110 height 19
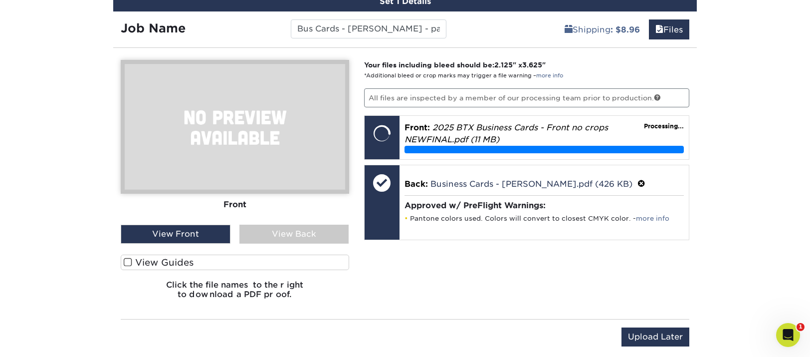
click at [311, 235] on div "View Back" at bounding box center [294, 234] width 110 height 19
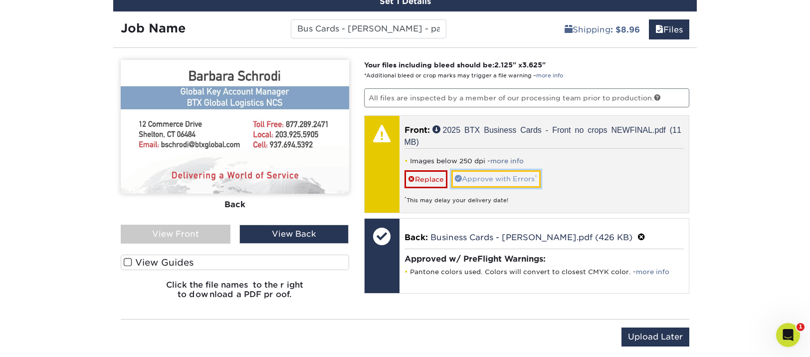
click at [515, 175] on link "Approve with Errors *" at bounding box center [495, 178] width 89 height 17
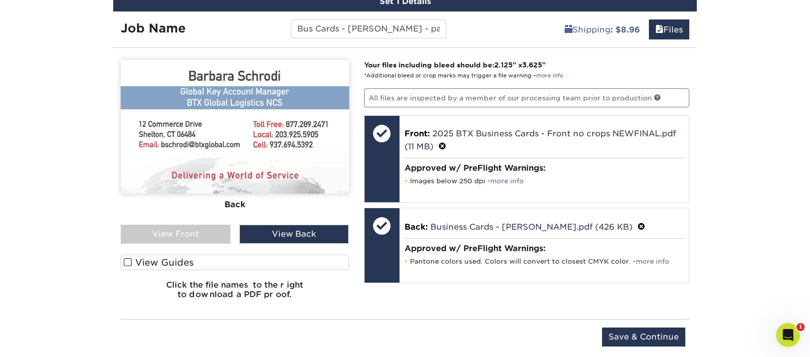
click at [275, 233] on div "View Back" at bounding box center [294, 234] width 110 height 19
click at [203, 234] on div "View Front" at bounding box center [176, 234] width 110 height 19
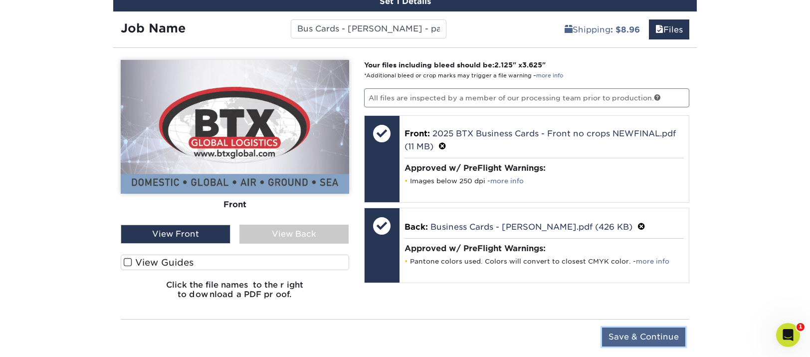
click at [641, 335] on input "Save & Continue" at bounding box center [643, 336] width 83 height 19
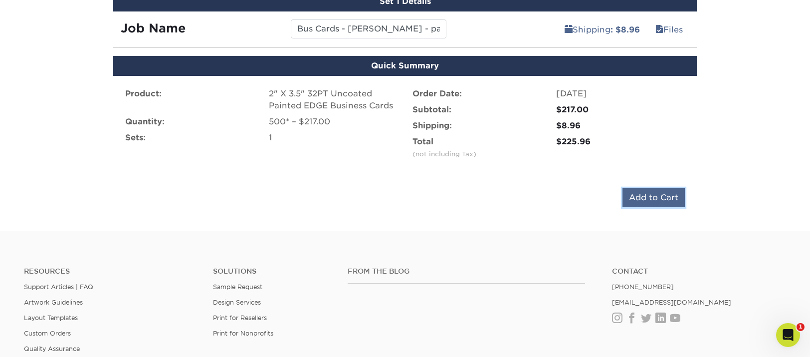
click at [660, 195] on input "Add to Cart" at bounding box center [654, 197] width 62 height 19
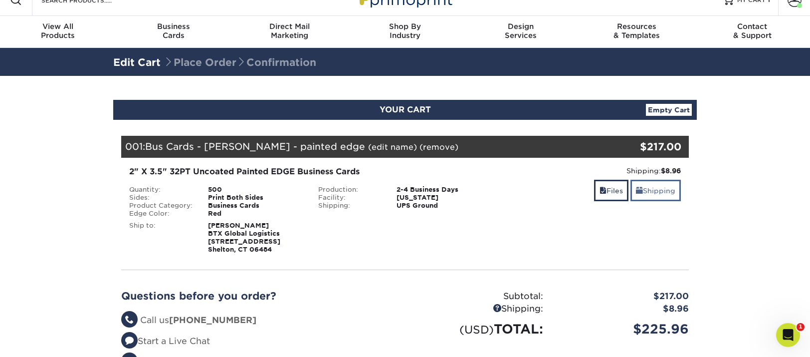
scroll to position [35, 0]
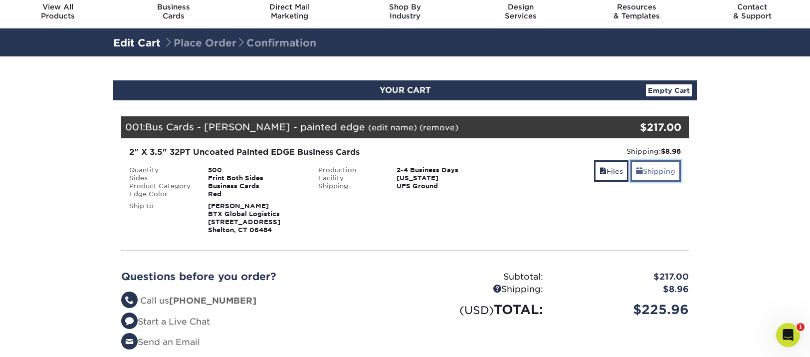
click at [657, 171] on link "Shipping" at bounding box center [656, 170] width 50 height 21
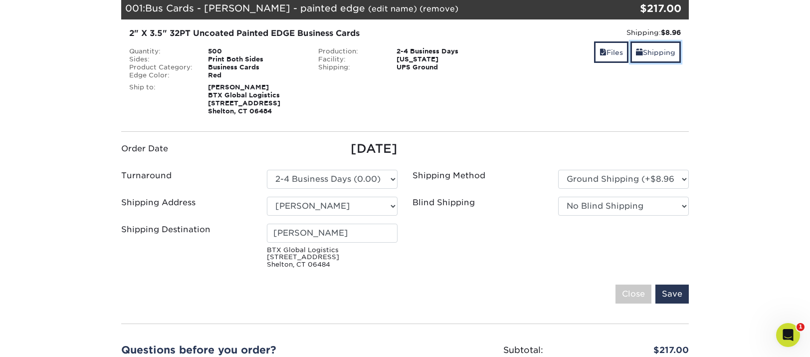
scroll to position [232, 0]
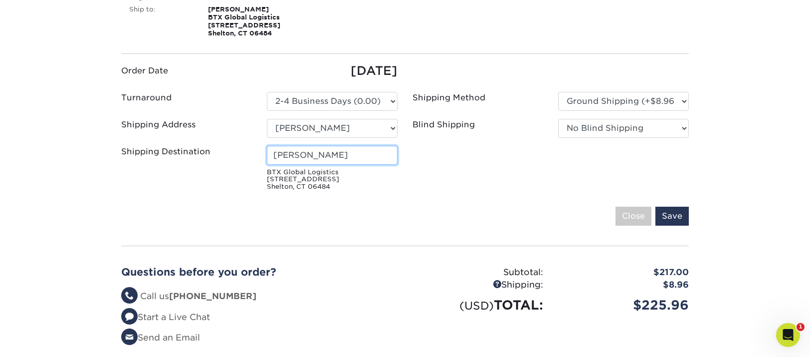
drag, startPoint x: 314, startPoint y: 155, endPoint x: 238, endPoint y: 153, distance: 75.9
click at [238, 153] on div "Shipping Destination [PERSON_NAME] BTX Global Logistics [STREET_ADDRESS][PERSON…" at bounding box center [259, 170] width 291 height 49
type input "[PERSON_NAME]"
click at [671, 214] on input "Save" at bounding box center [672, 216] width 33 height 19
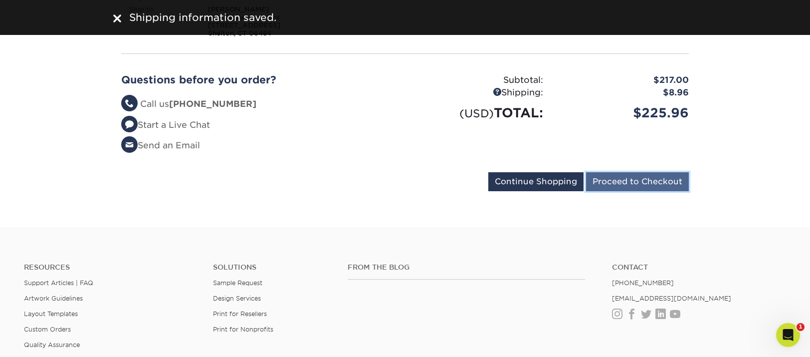
click at [615, 177] on input "Proceed to Checkout" at bounding box center [637, 181] width 103 height 19
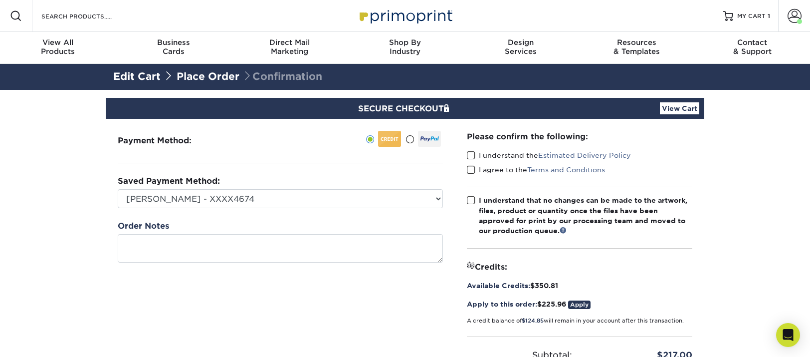
drag, startPoint x: 472, startPoint y: 153, endPoint x: 472, endPoint y: 163, distance: 9.5
click at [472, 153] on span at bounding box center [471, 155] width 8 height 9
click at [0, 0] on input "I understand the Estimated Delivery Policy" at bounding box center [0, 0] width 0 height 0
click at [473, 167] on span at bounding box center [471, 169] width 8 height 9
click at [0, 0] on input "I agree to the Terms and Conditions" at bounding box center [0, 0] width 0 height 0
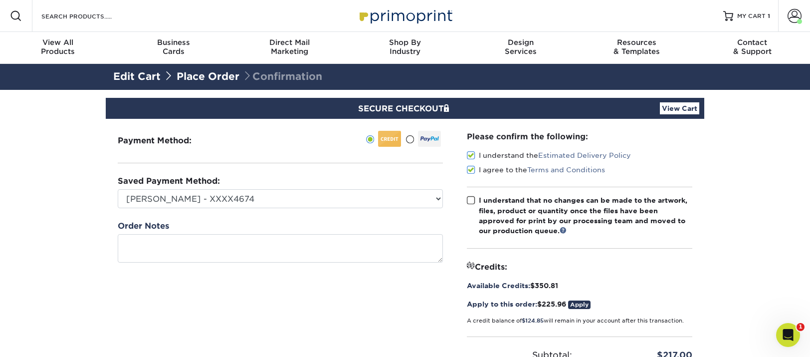
click at [470, 198] on span at bounding box center [471, 200] width 8 height 9
click at [0, 0] on input "I understand that no changes can be made to the artwork, files, product or quan…" at bounding box center [0, 0] width 0 height 0
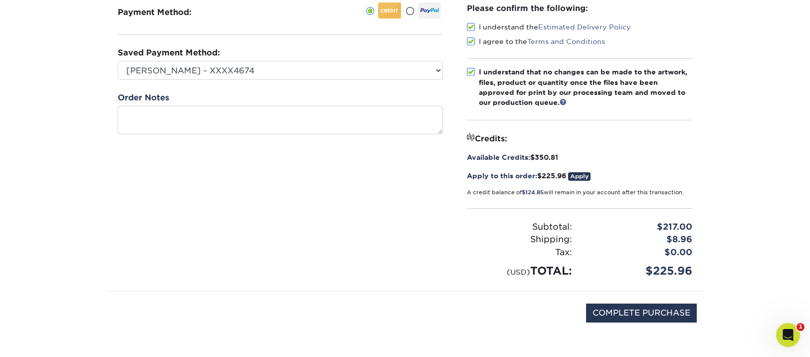
scroll to position [196, 0]
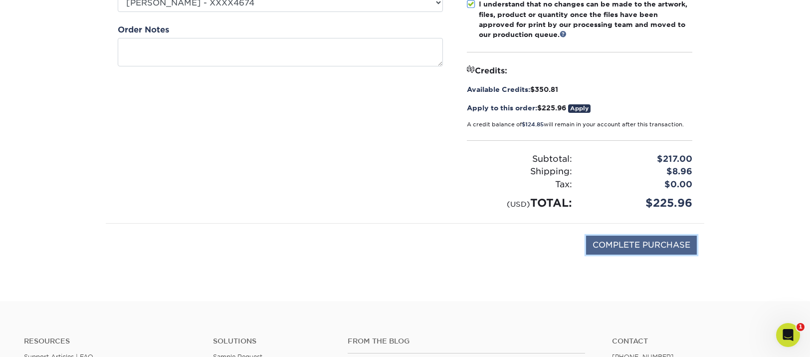
click at [655, 240] on input "COMPLETE PURCHASE" at bounding box center [641, 244] width 111 height 19
type input "PROCESSING, PLEASE WAIT..."
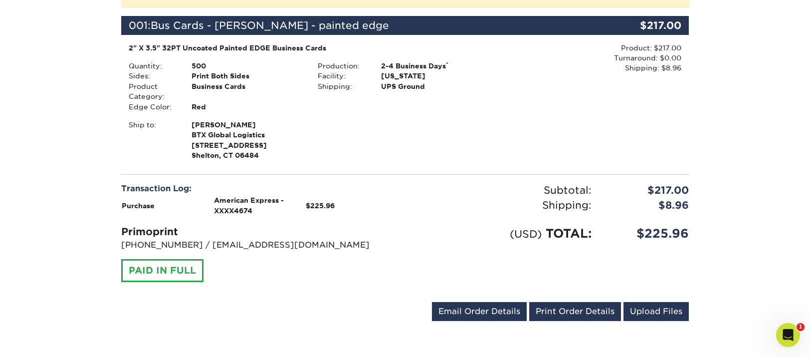
scroll to position [380, 0]
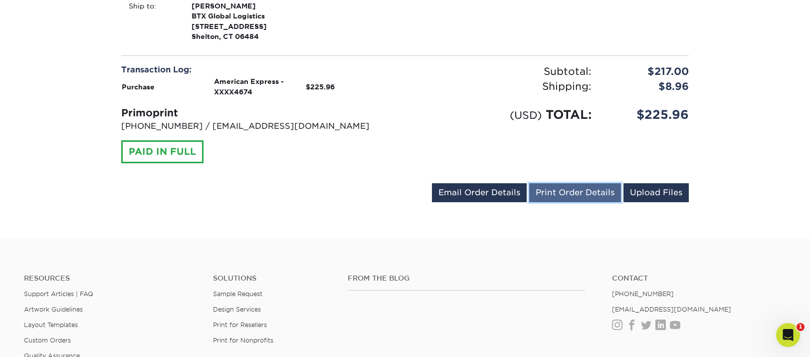
click at [559, 190] on link "Print Order Details" at bounding box center [575, 192] width 92 height 19
